Goal: Information Seeking & Learning: Learn about a topic

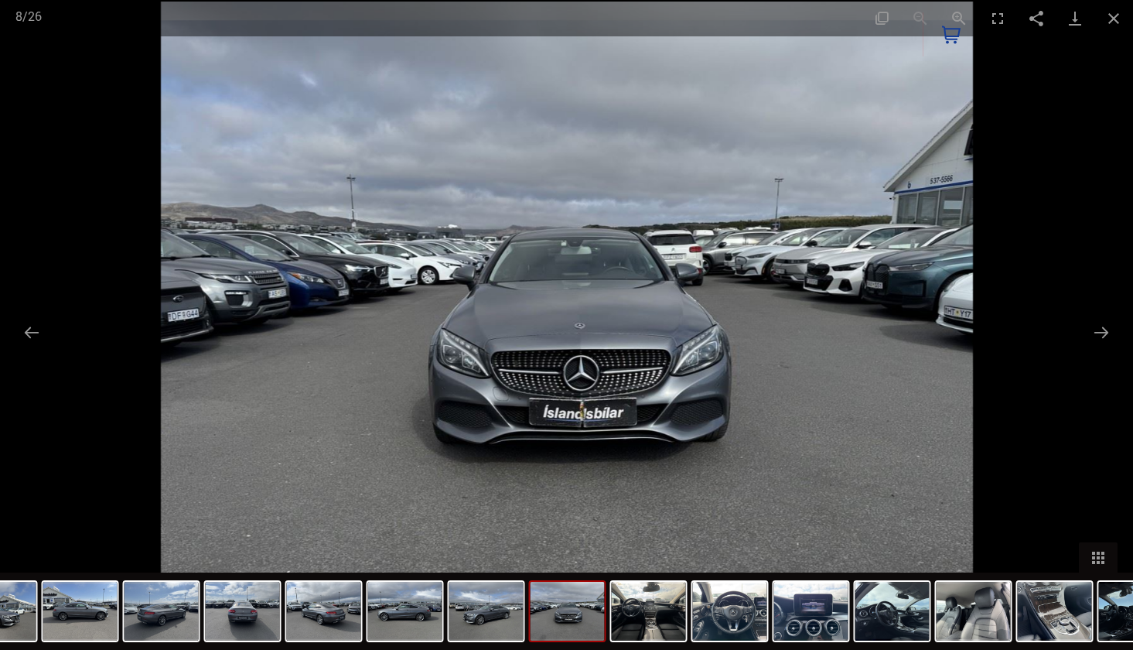
scroll to position [536, 0]
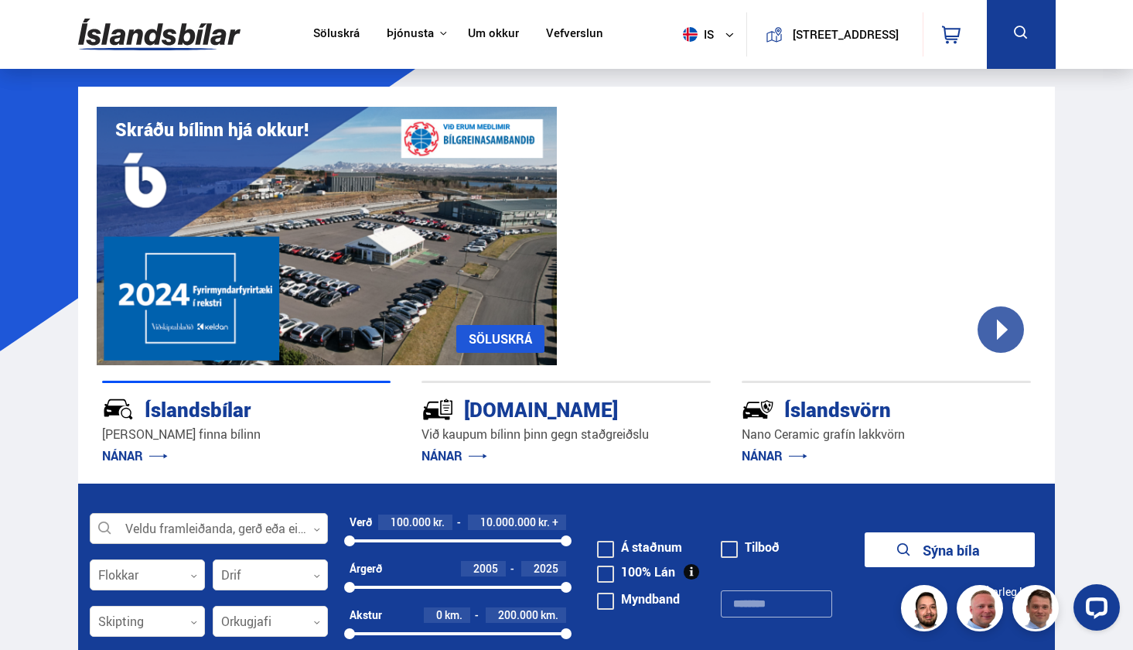
click at [235, 521] on div at bounding box center [209, 529] width 238 height 31
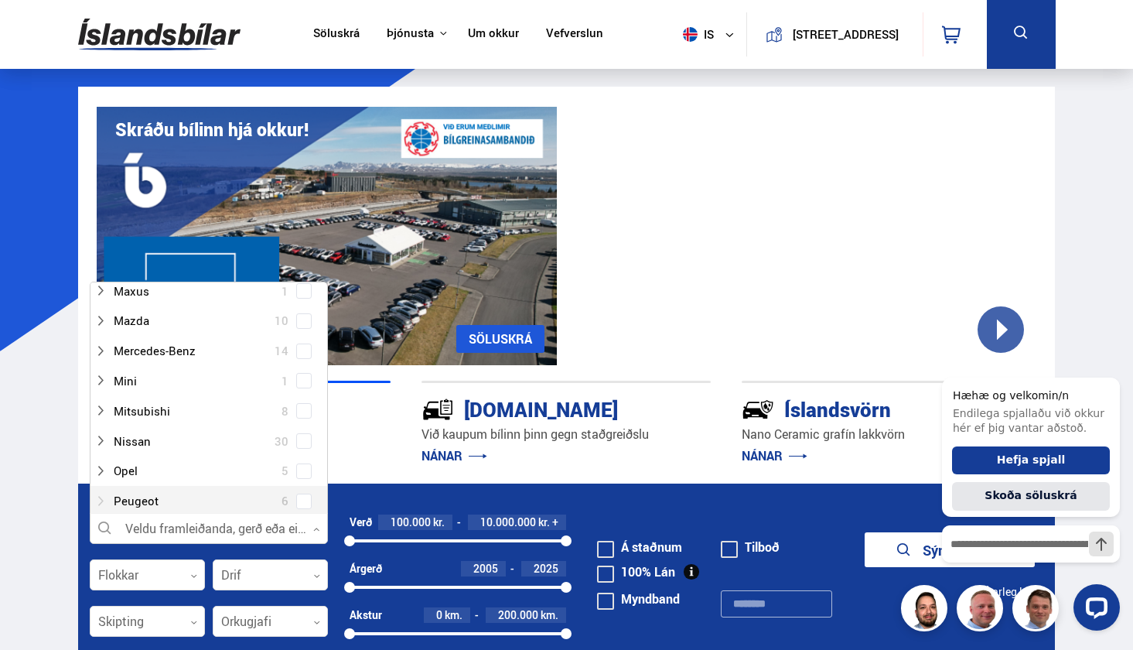
scroll to position [711, 0]
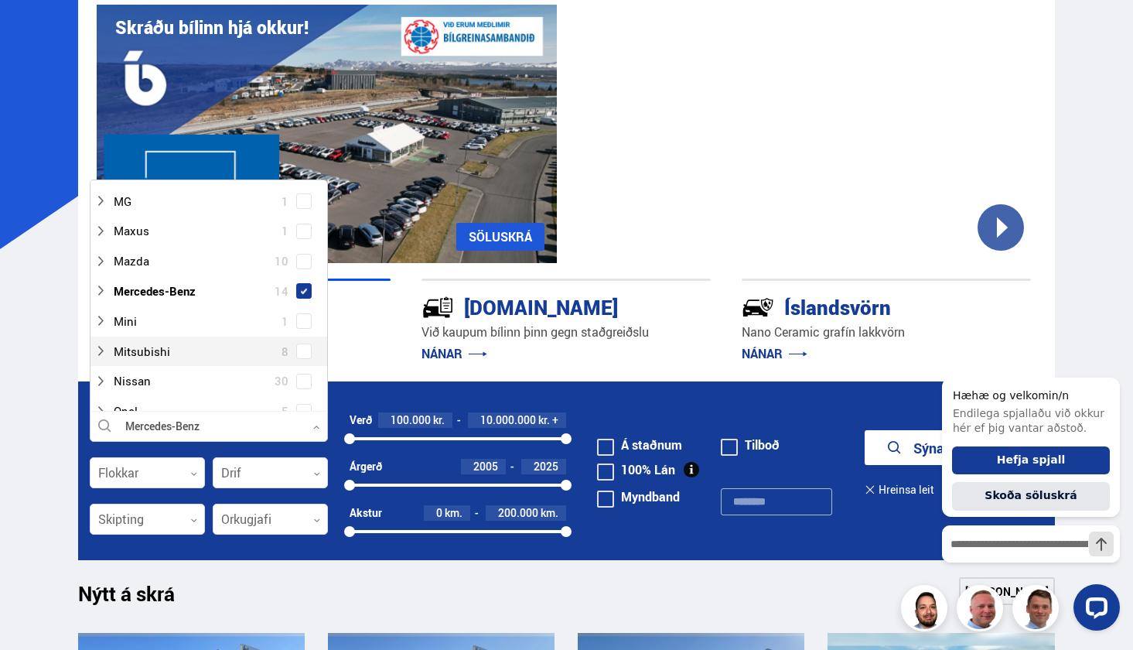
scroll to position [104, 0]
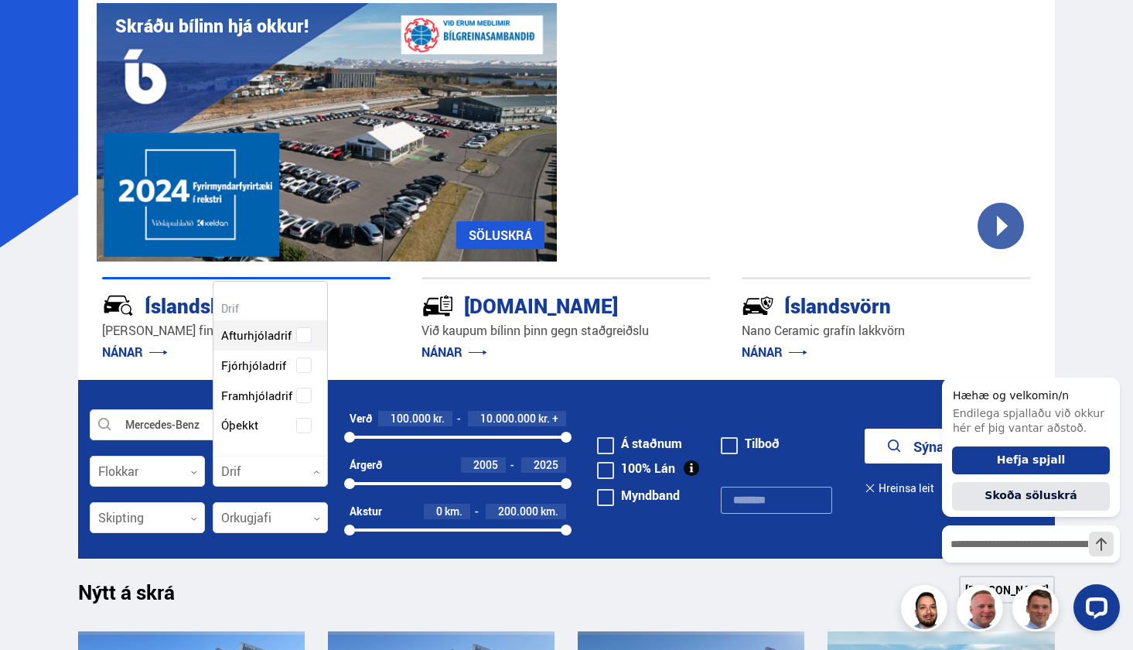
click at [263, 471] on div at bounding box center [270, 471] width 115 height 31
click at [286, 366] on label "Fjórhjóladrif" at bounding box center [256, 365] width 79 height 22
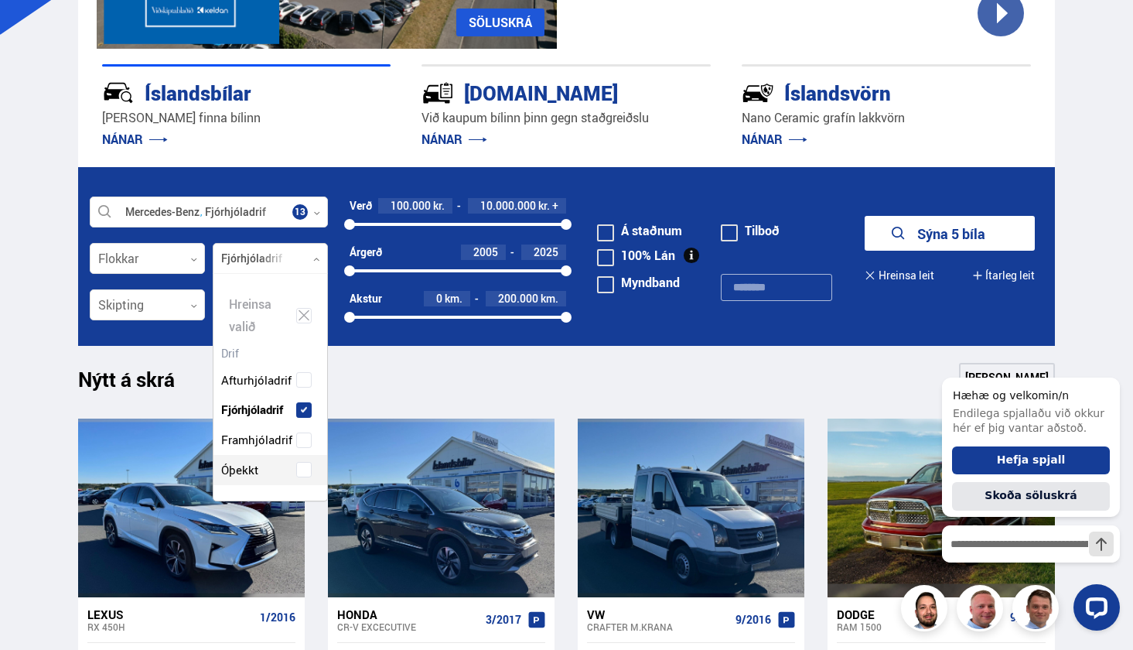
scroll to position [313, 0]
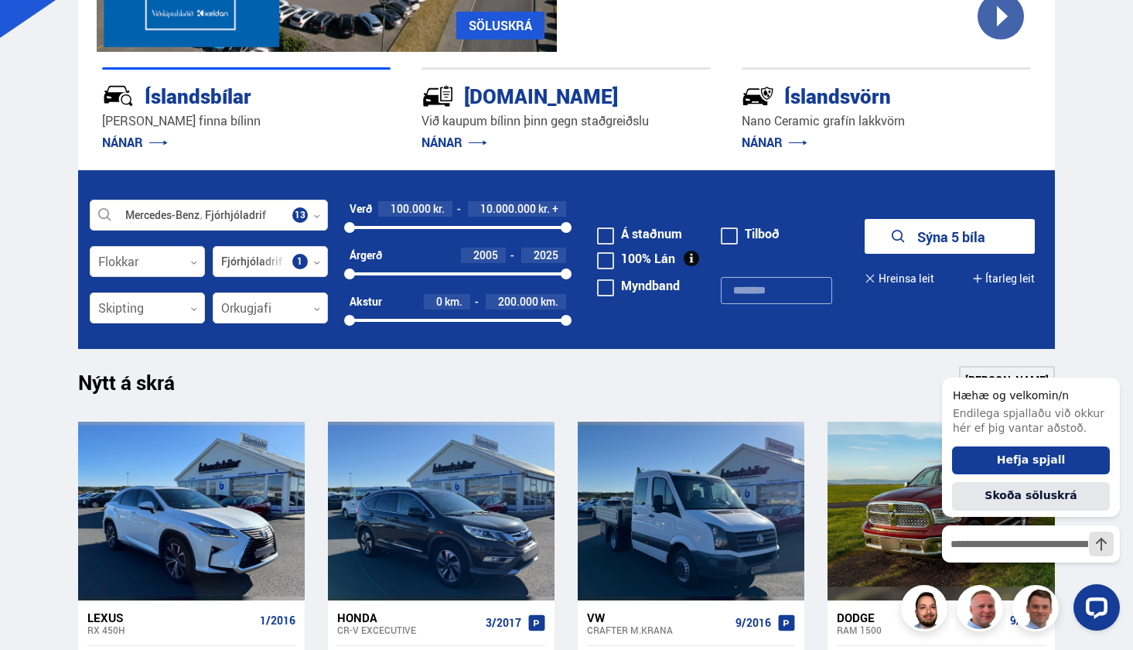
scroll to position [320, 0]
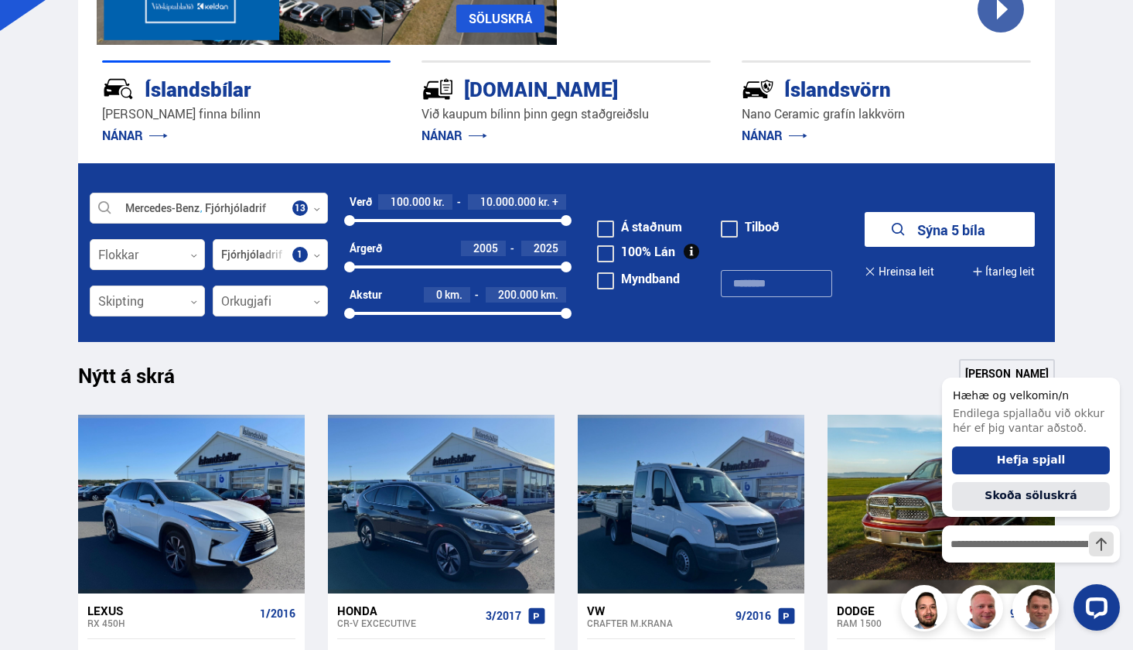
click at [931, 237] on button "Sýna 5 bíla" at bounding box center [950, 229] width 170 height 35
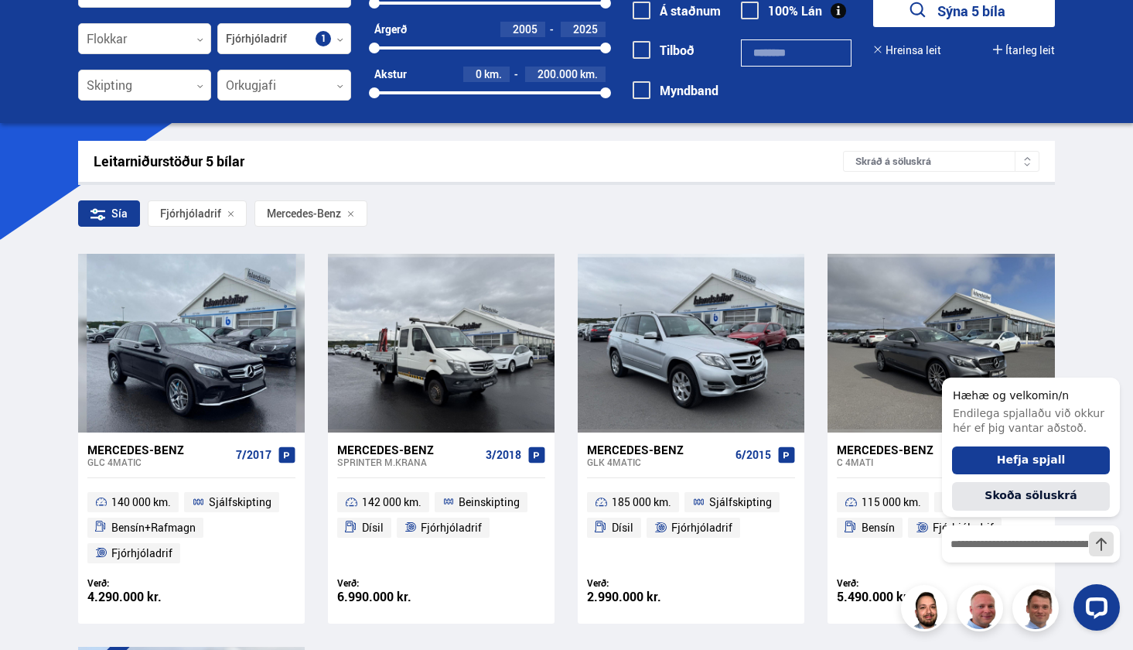
scroll to position [112, 0]
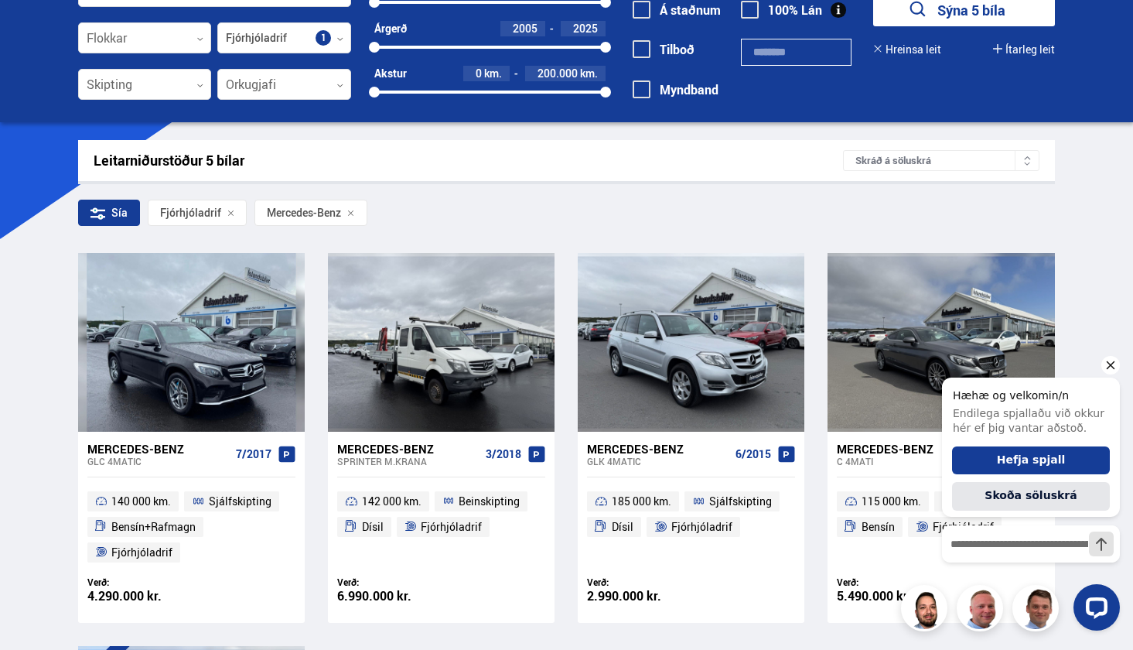
click at [1113, 370] on icon "Hide greeting" at bounding box center [1111, 365] width 9 height 9
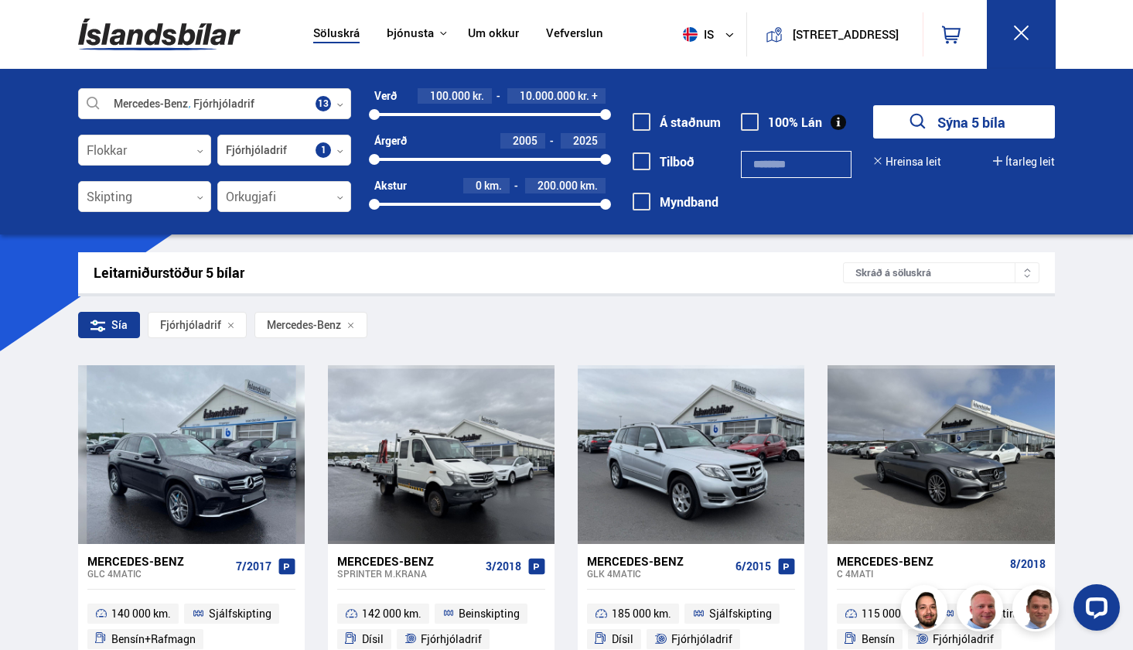
scroll to position [0, 0]
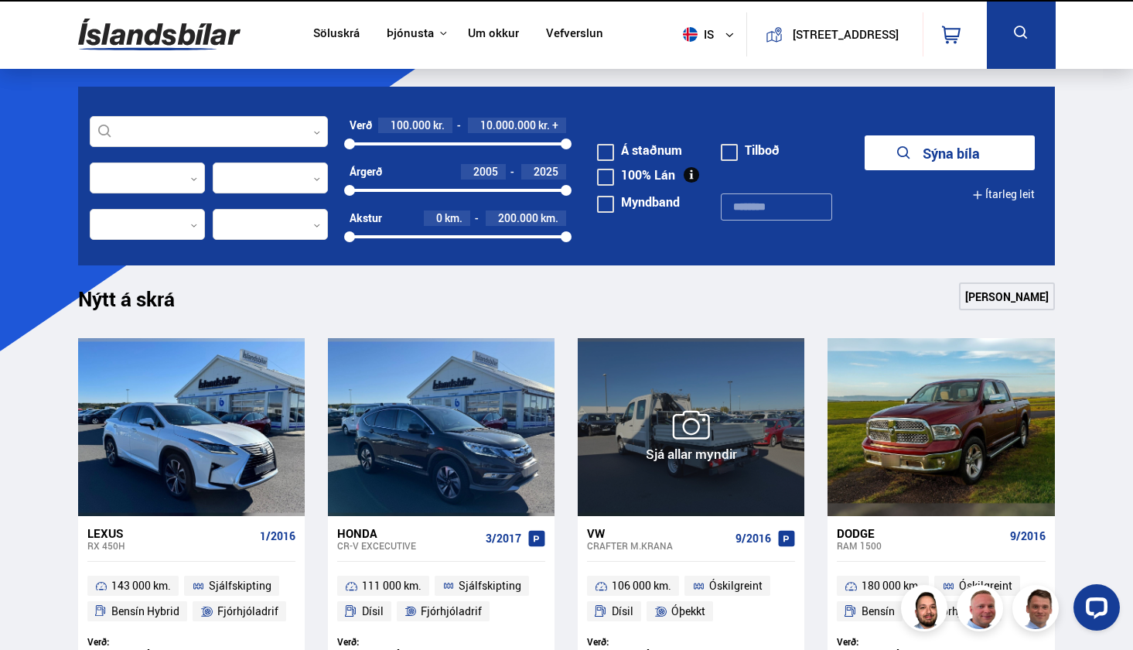
scroll to position [320, 0]
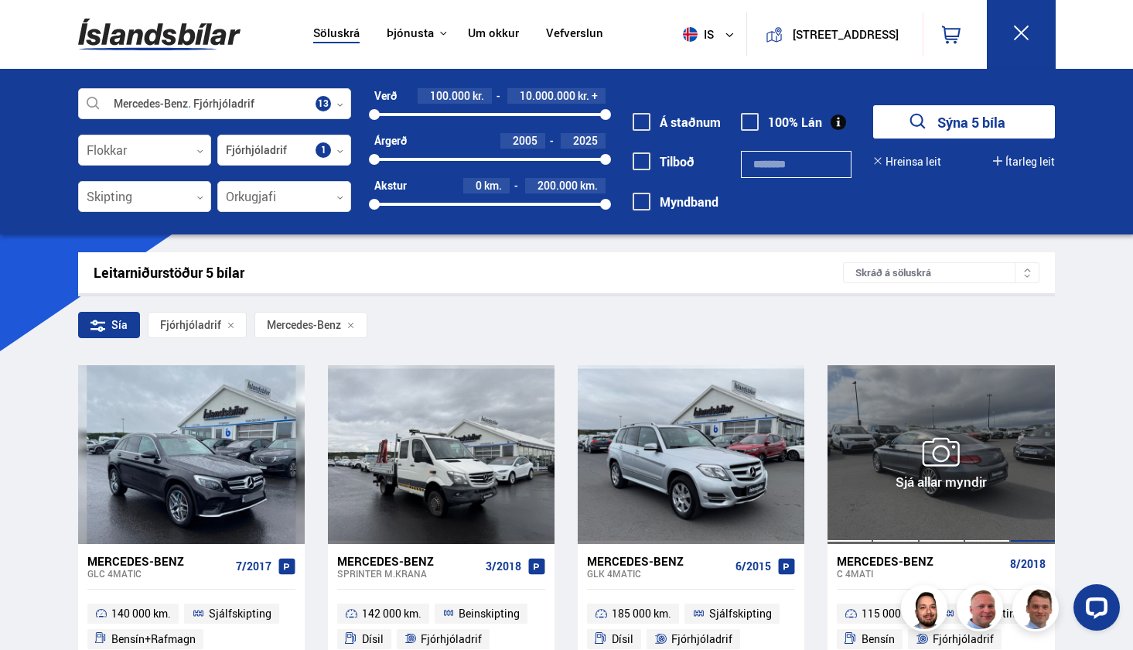
click at [1040, 468] on div at bounding box center [1033, 454] width 46 height 178
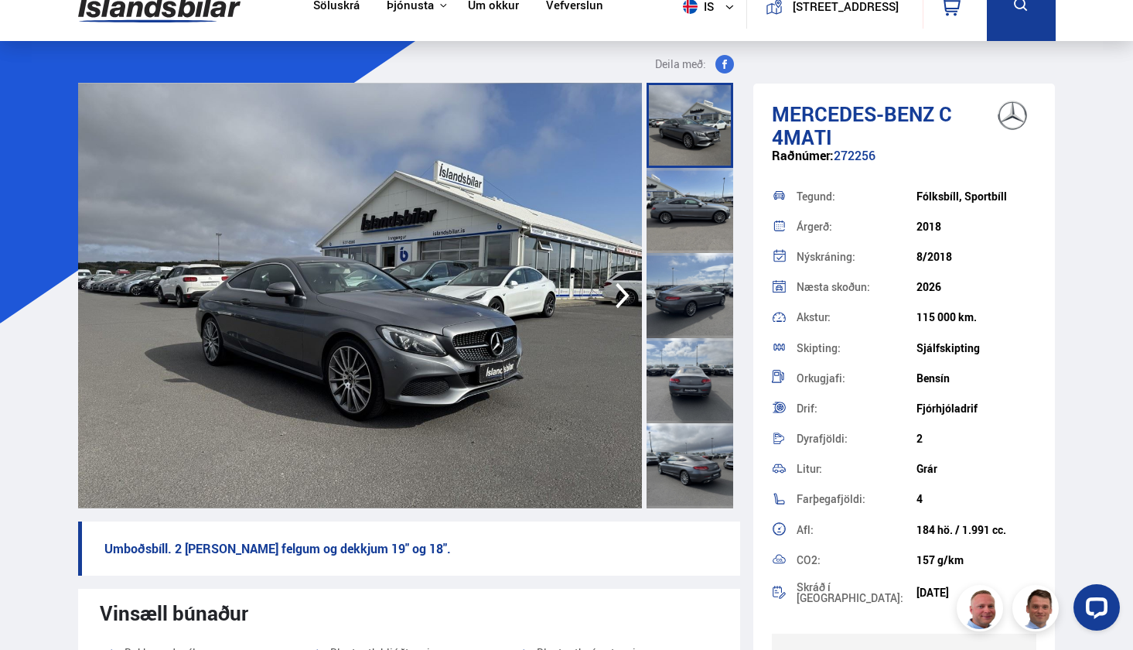
scroll to position [67, 0]
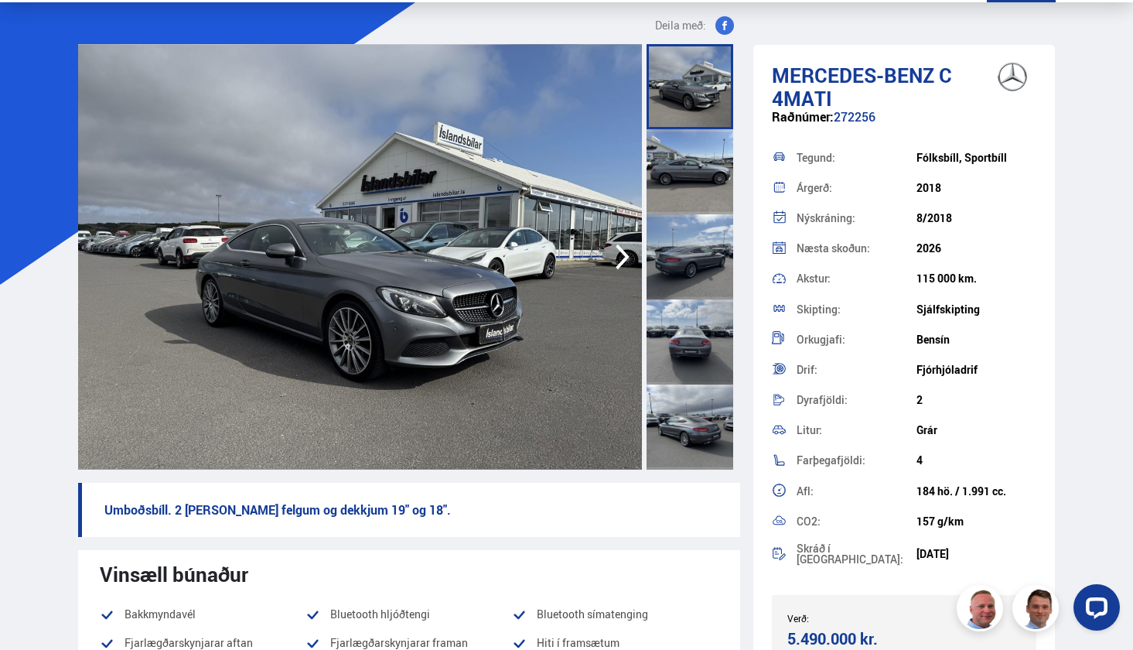
click at [736, 101] on div at bounding box center [692, 256] width 96 height 425
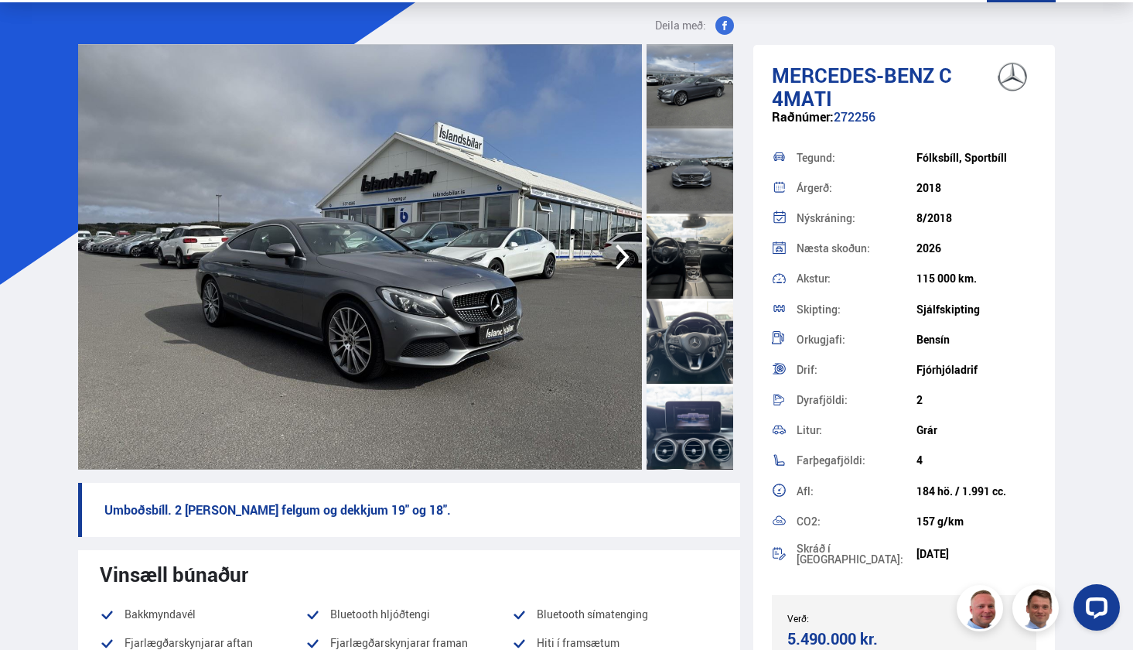
scroll to position [467, 0]
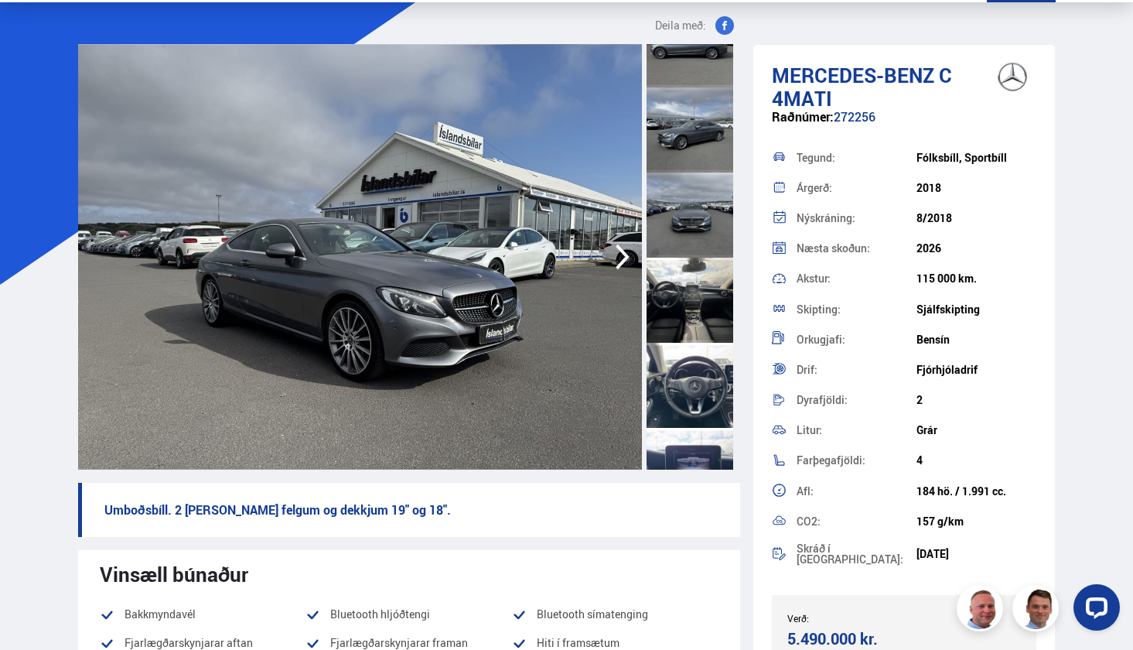
click at [702, 196] on div at bounding box center [690, 215] width 87 height 85
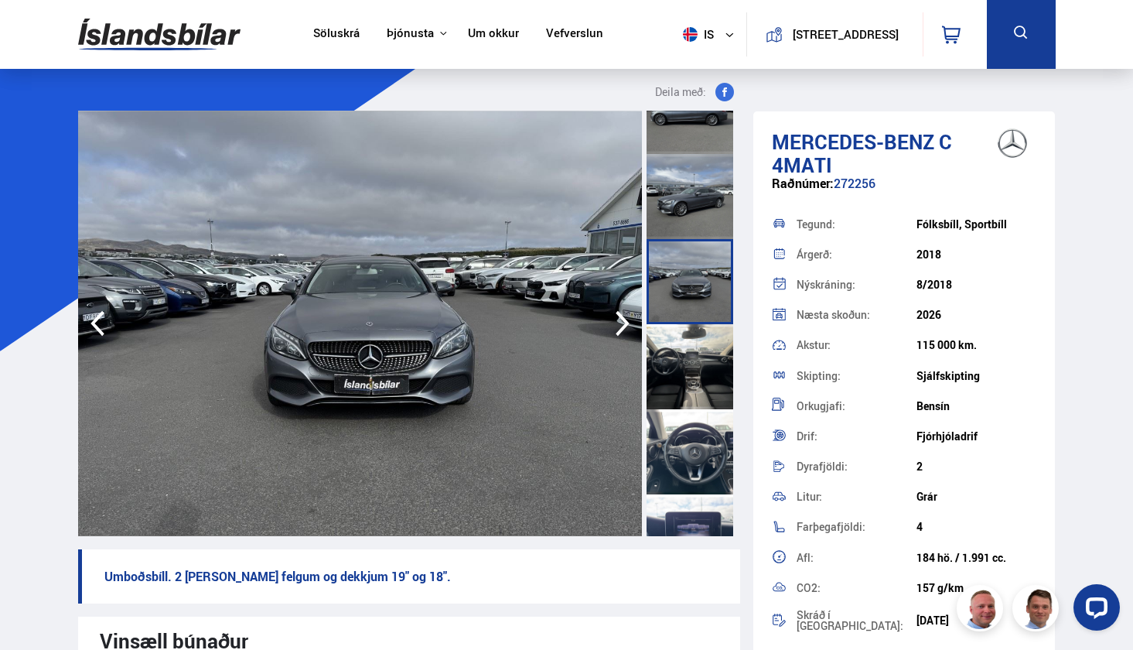
scroll to position [0, 0]
click at [1035, 33] on button at bounding box center [1021, 34] width 69 height 69
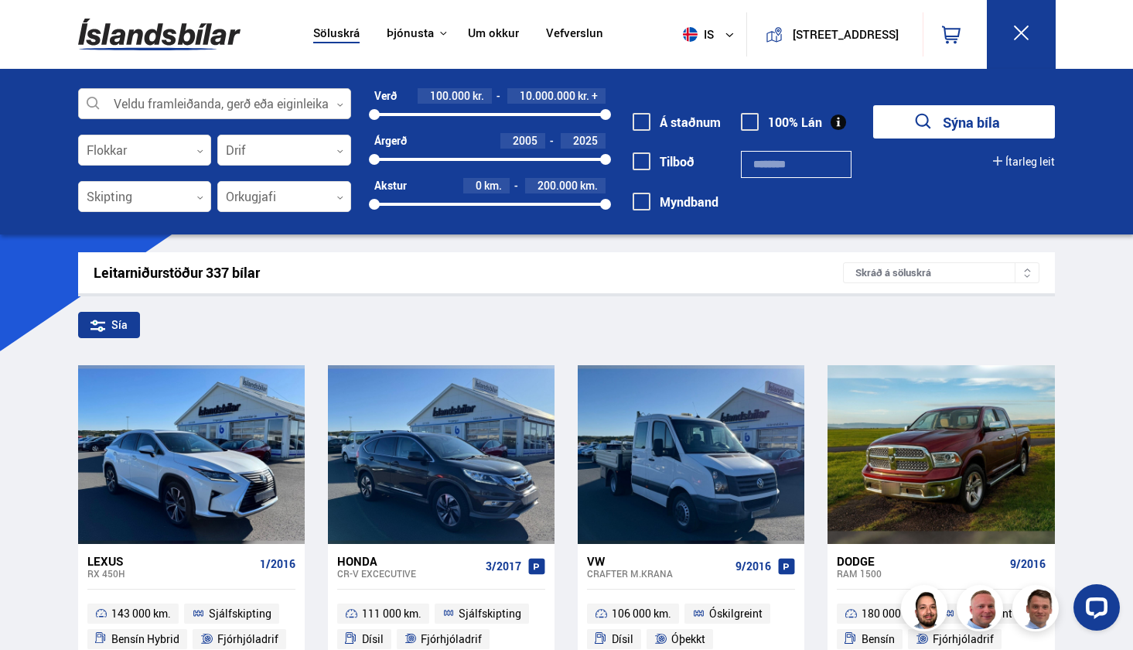
click at [221, 92] on div at bounding box center [215, 104] width 274 height 31
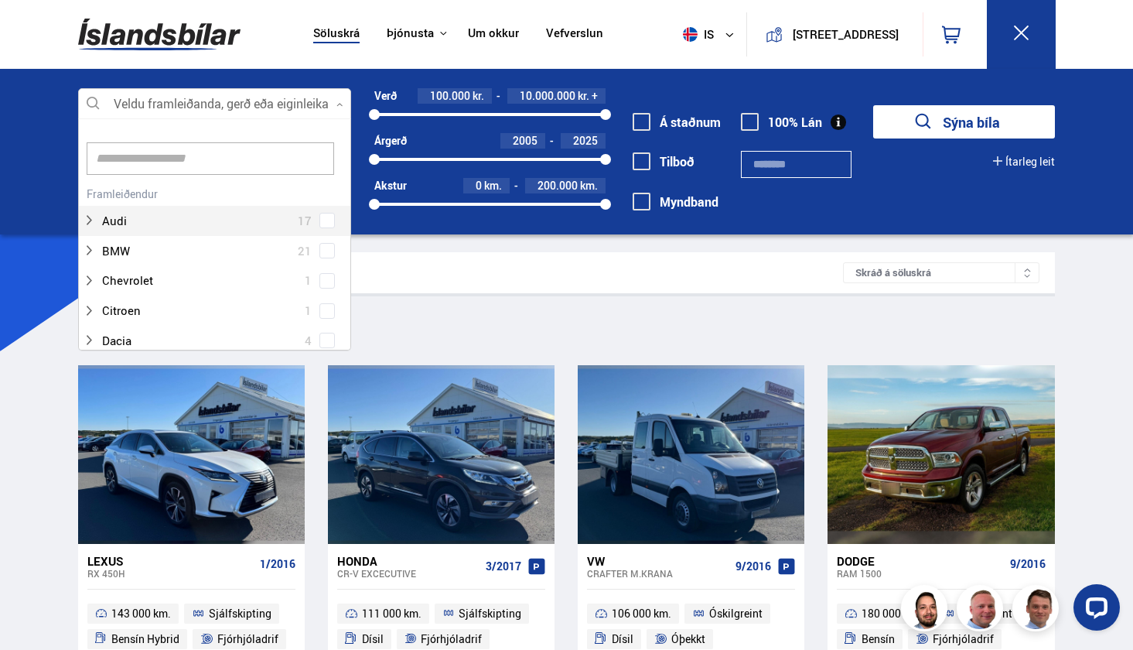
scroll to position [231, 268]
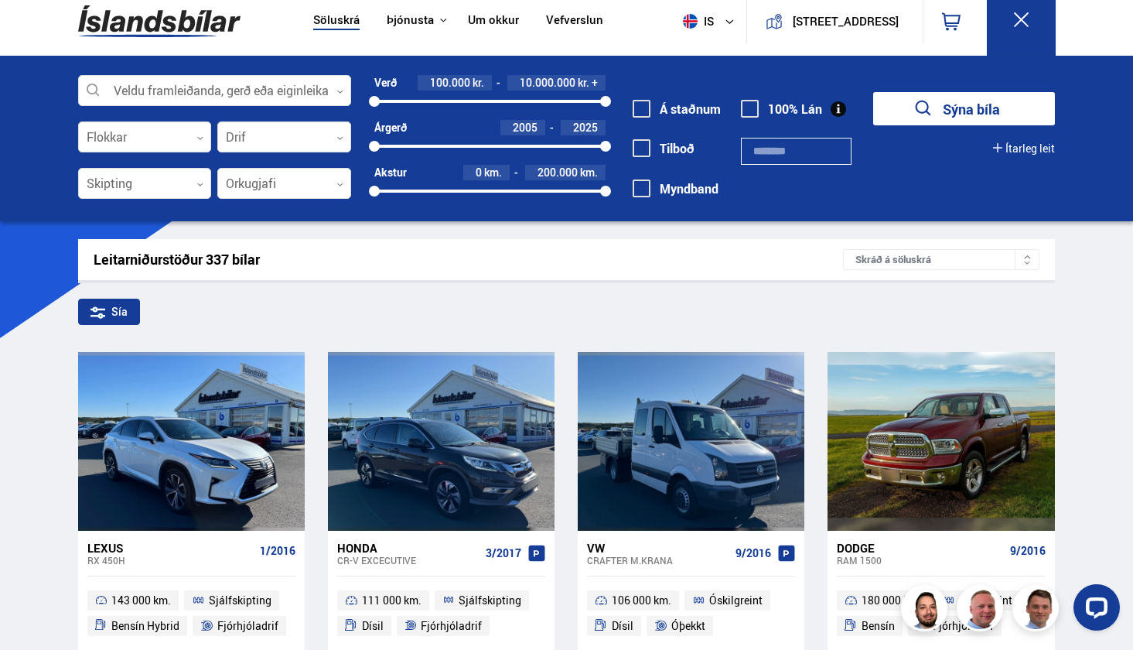
scroll to position [14, 0]
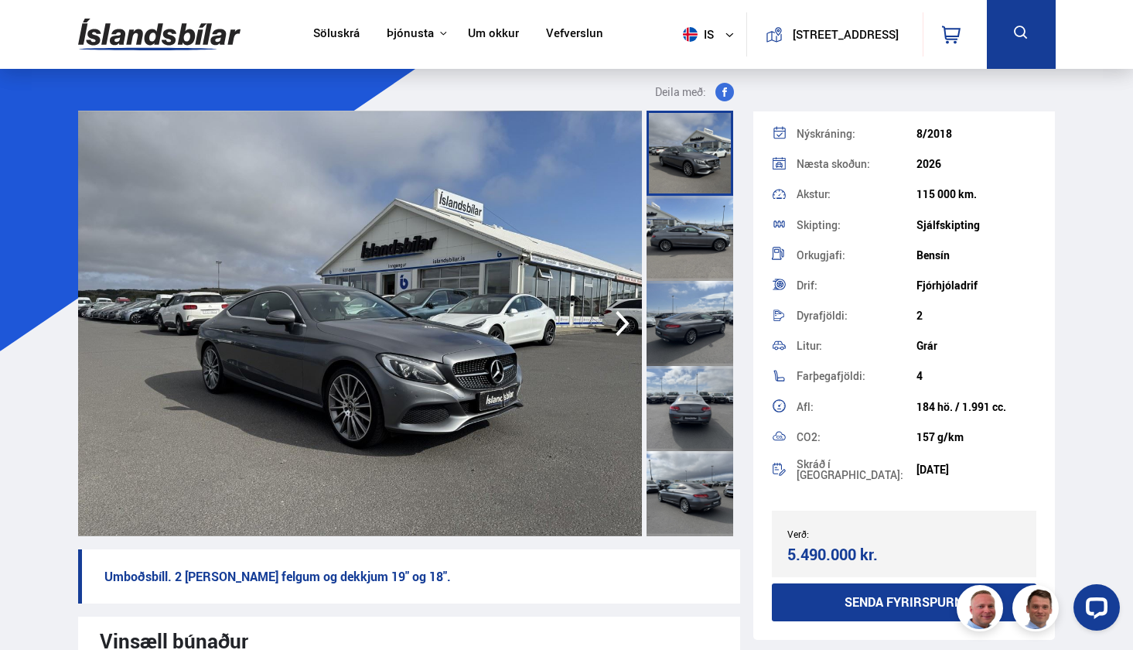
scroll to position [155, 0]
